Goal: Use online tool/utility: Utilize a website feature to perform a specific function

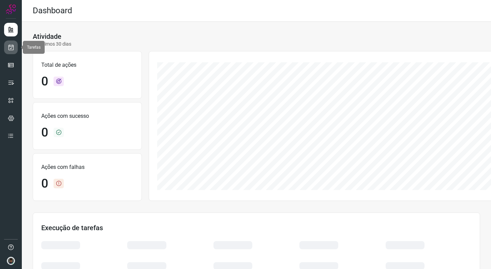
click at [10, 47] on icon at bounding box center [10, 47] width 7 height 7
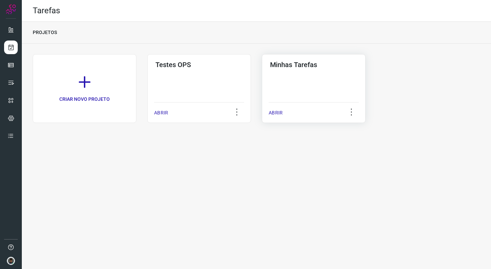
click at [292, 81] on div "Minhas Tarefas ABRIR" at bounding box center [314, 88] width 104 height 69
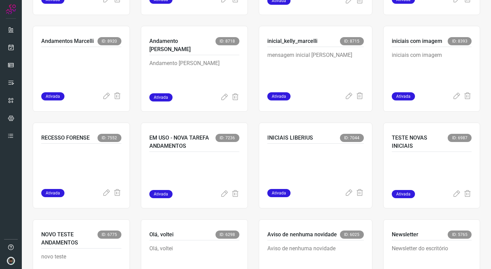
scroll to position [330, 0]
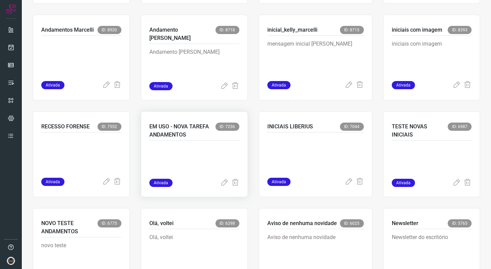
click at [185, 156] on p at bounding box center [194, 162] width 90 height 34
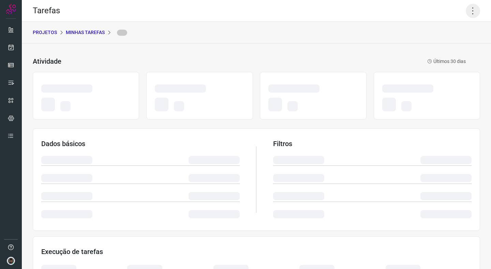
click at [471, 11] on icon at bounding box center [472, 11] width 14 height 14
click at [465, 12] on icon at bounding box center [472, 11] width 14 height 14
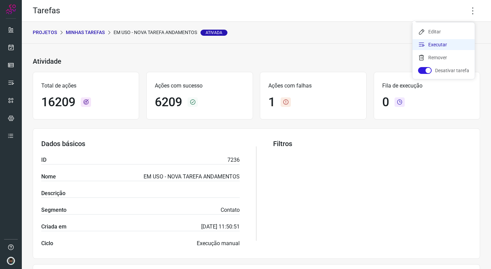
click at [429, 46] on li "Executar" at bounding box center [443, 44] width 62 height 11
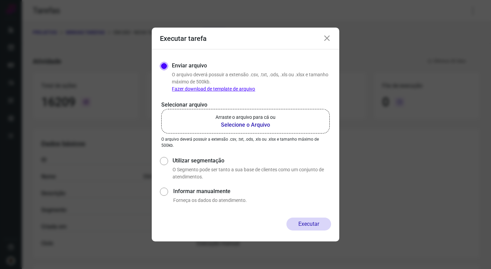
click at [285, 127] on label "Arraste o arquivo para cá ou Selecione o Arquivo" at bounding box center [245, 121] width 168 height 25
click at [0, 0] on input "Arraste o arquivo para cá ou Selecione o Arquivo" at bounding box center [0, 0] width 0 height 0
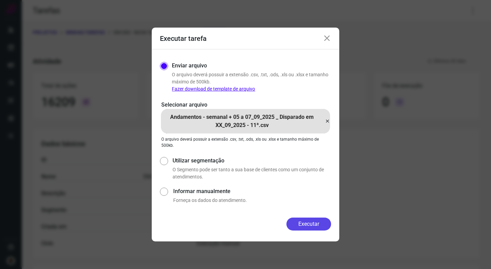
click at [305, 224] on button "Executar" at bounding box center [308, 224] width 45 height 13
